Goal: Task Accomplishment & Management: Manage account settings

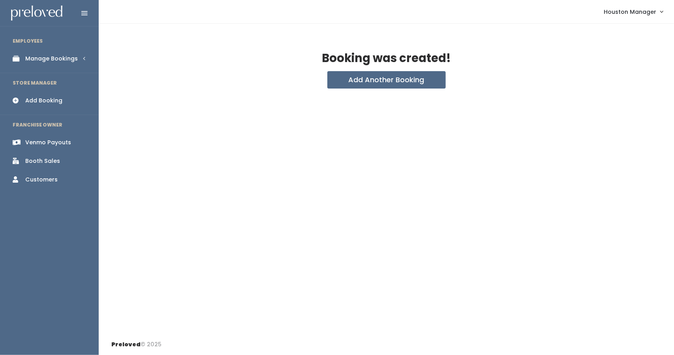
click at [51, 60] on div "Manage Bookings" at bounding box center [51, 59] width 53 height 8
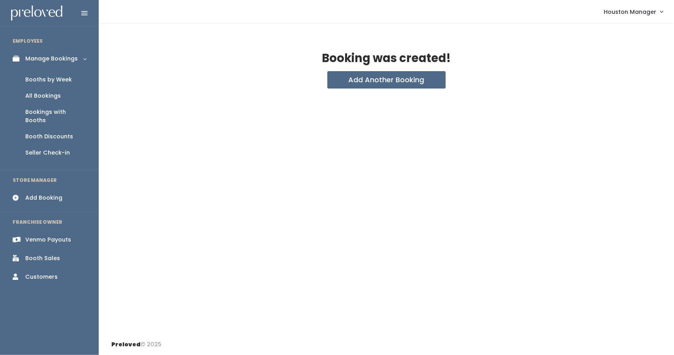
click at [40, 132] on div "Booth Discounts" at bounding box center [49, 136] width 48 height 8
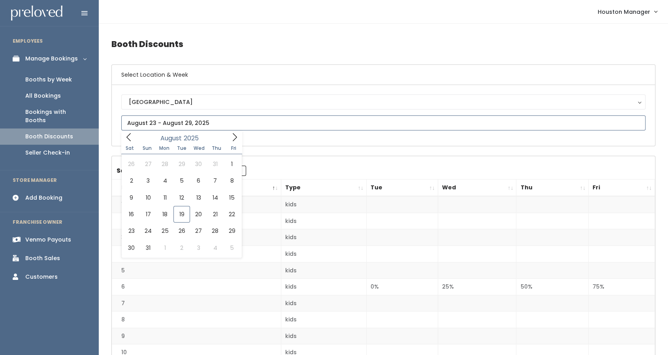
click at [164, 115] on input "text" at bounding box center [383, 122] width 524 height 15
type input "August 16 to August 22"
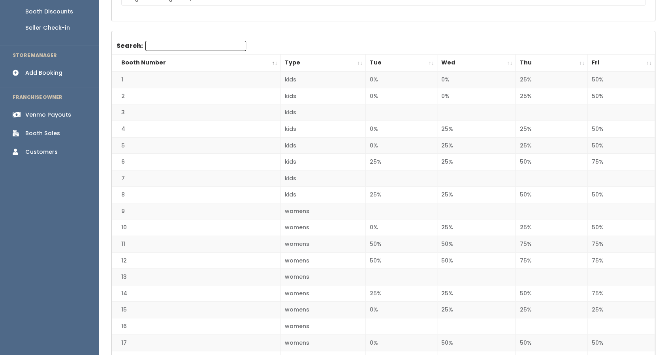
scroll to position [139, 0]
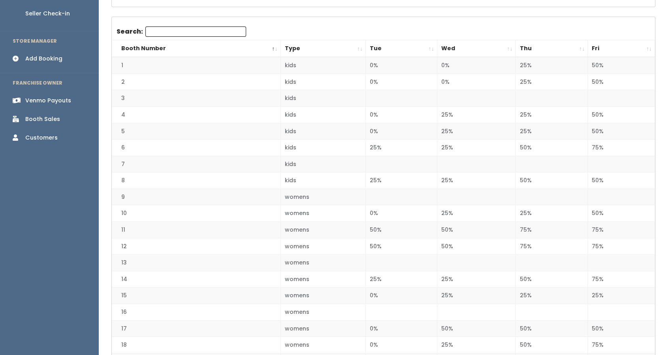
click at [500, 44] on th "Wed" at bounding box center [476, 48] width 79 height 17
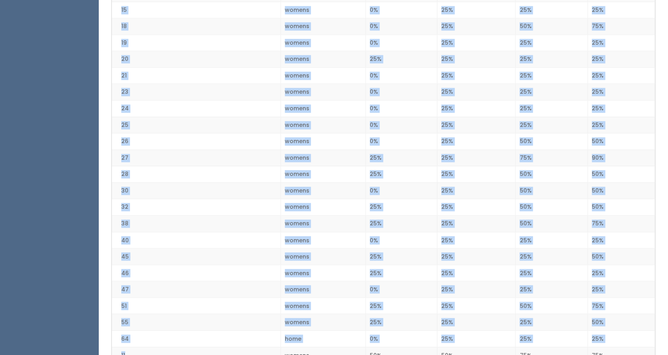
scroll to position [776, 0]
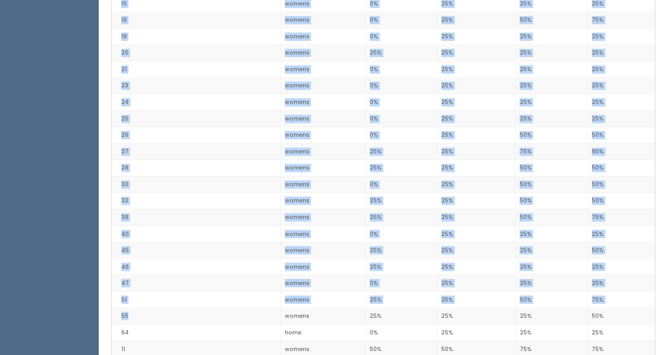
drag, startPoint x: 122, startPoint y: 34, endPoint x: 158, endPoint y: 314, distance: 282.5
click at [384, 181] on td "0%" at bounding box center [401, 184] width 71 height 17
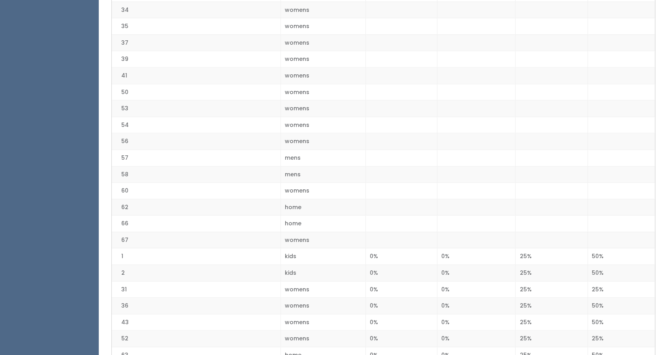
scroll to position [301, 0]
